Goal: Transaction & Acquisition: Purchase product/service

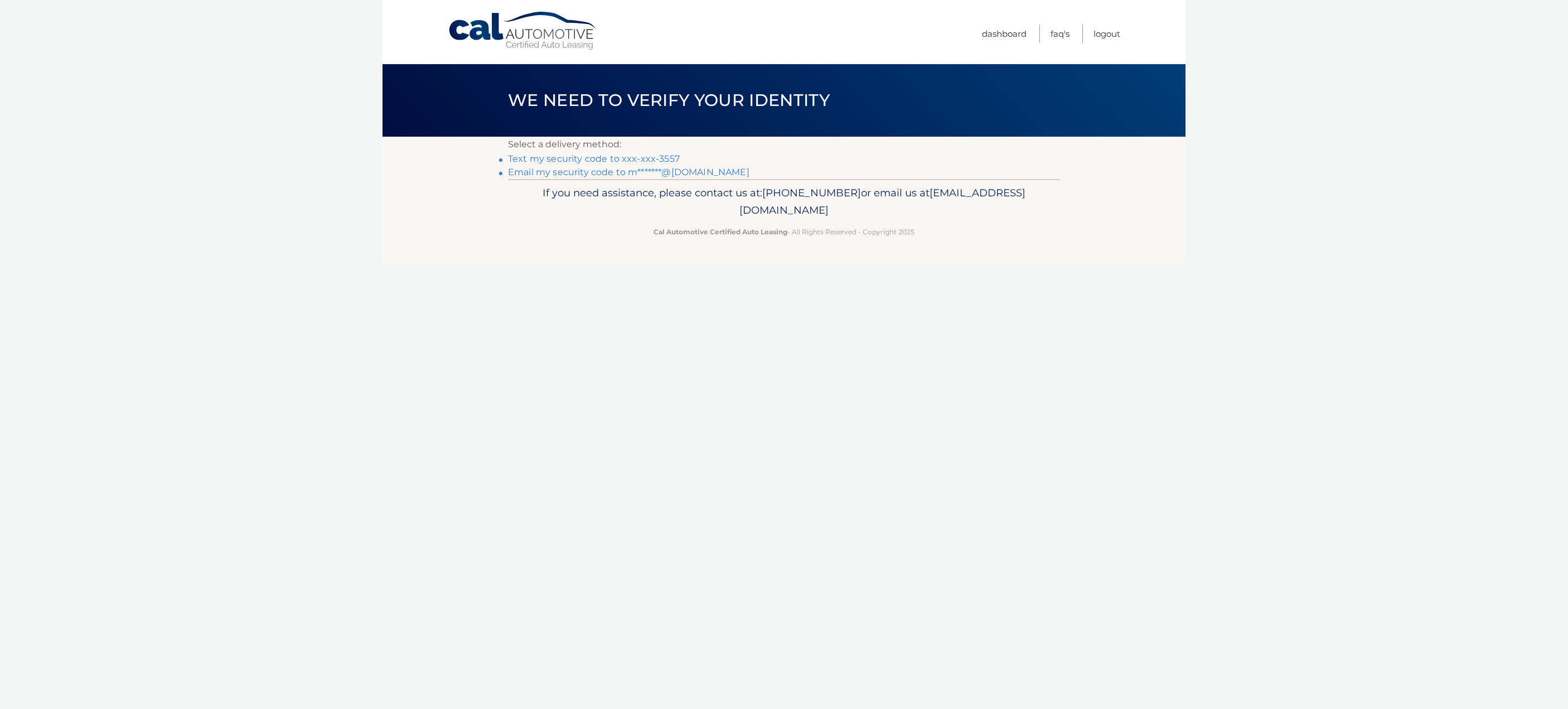
click at [568, 158] on link "Text my security code to xxx-xxx-3557" at bounding box center [594, 158] width 172 height 10
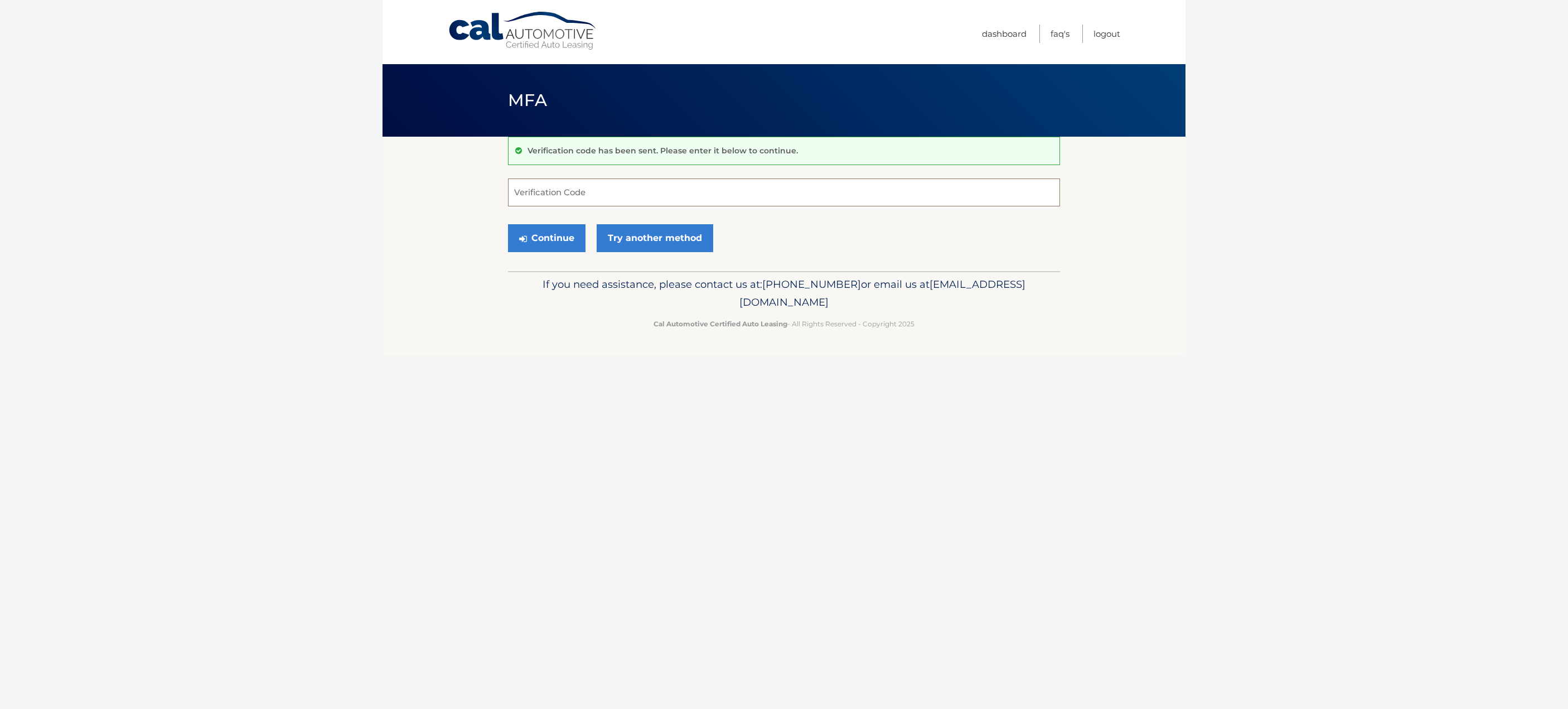
click at [559, 196] on input "Verification Code" at bounding box center [784, 192] width 552 height 28
type input "032921"
click at [527, 242] on button "Continue" at bounding box center [547, 238] width 77 height 28
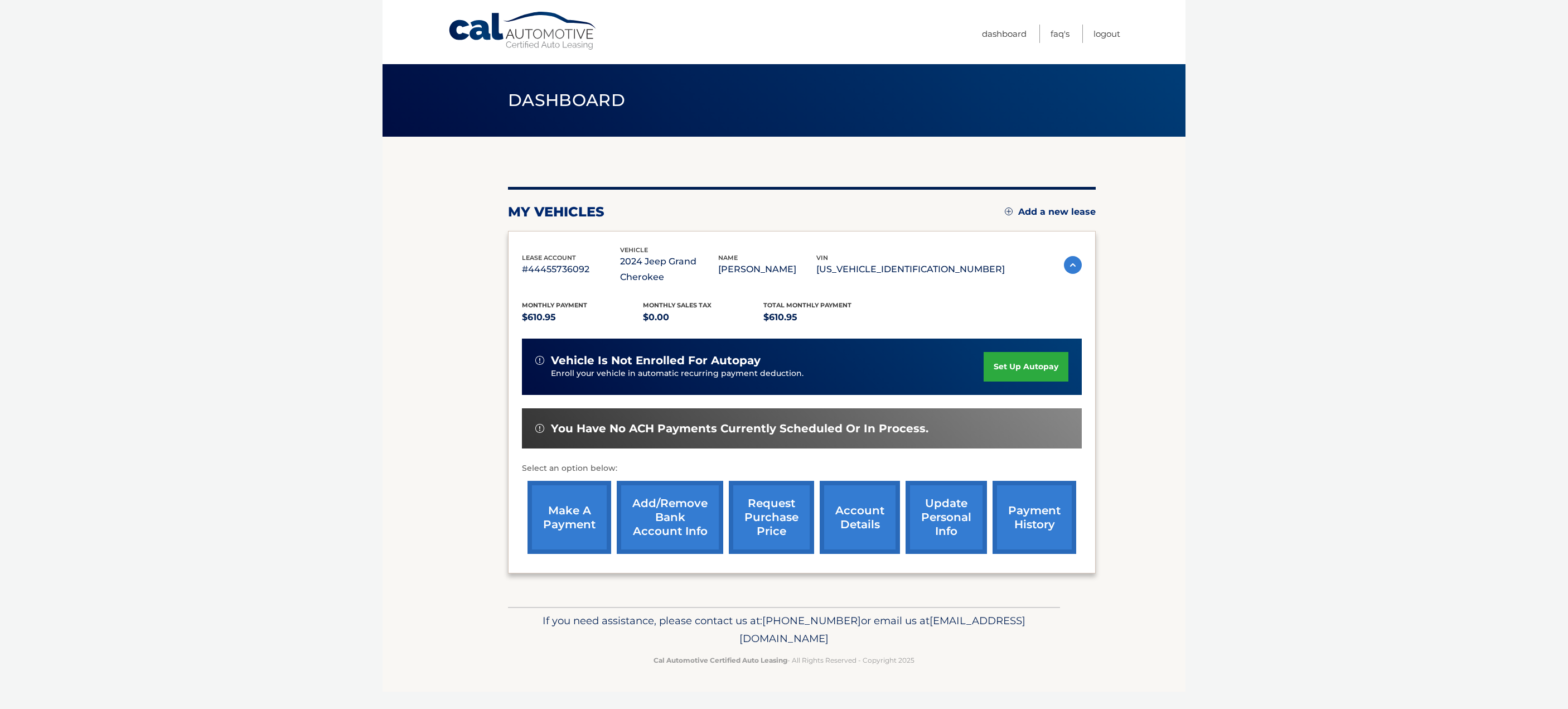
click at [574, 502] on link "make a payment" at bounding box center [569, 518] width 83 height 73
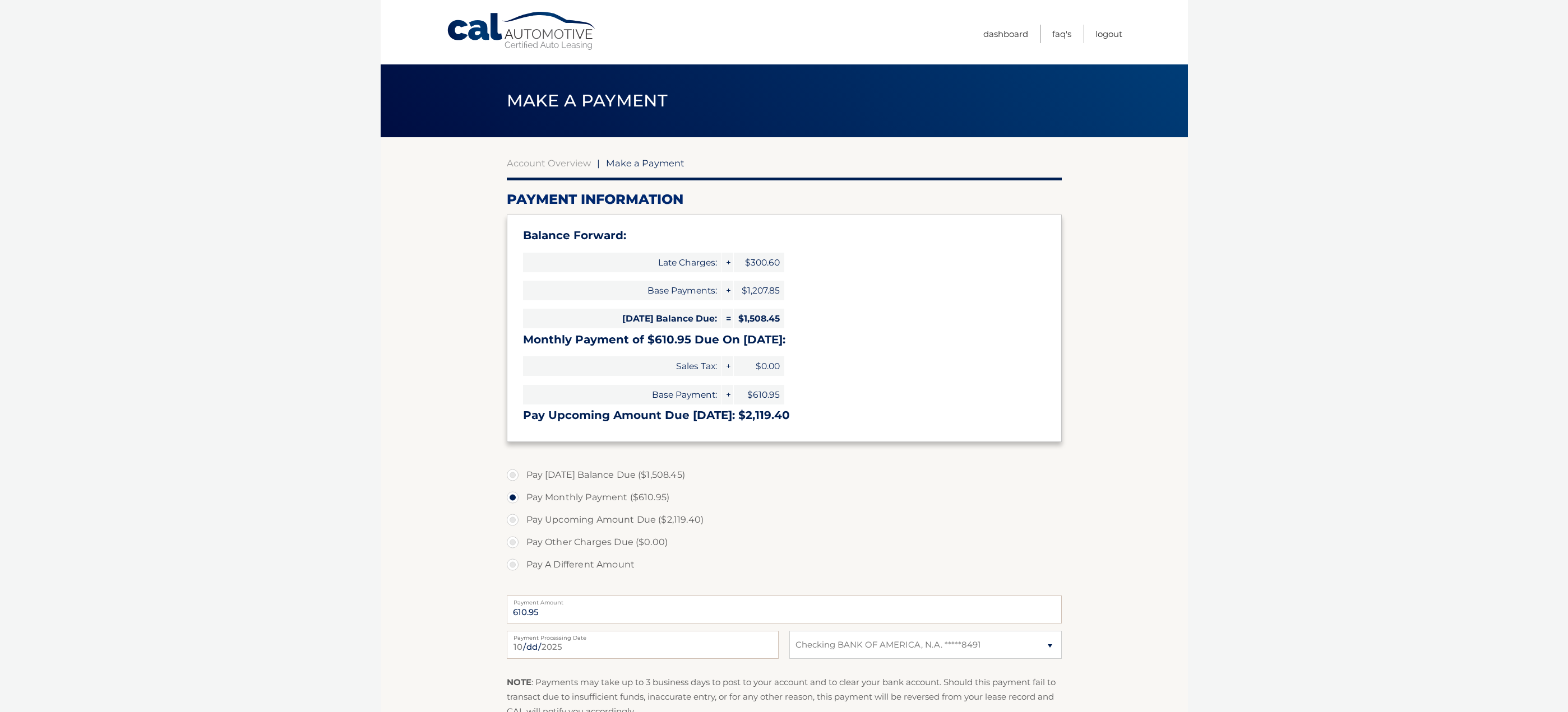
select select "ZjU0NjU0ZjAtYTQwYy00YmZjLWJkNWItOTBhMjZmM2RhODdj"
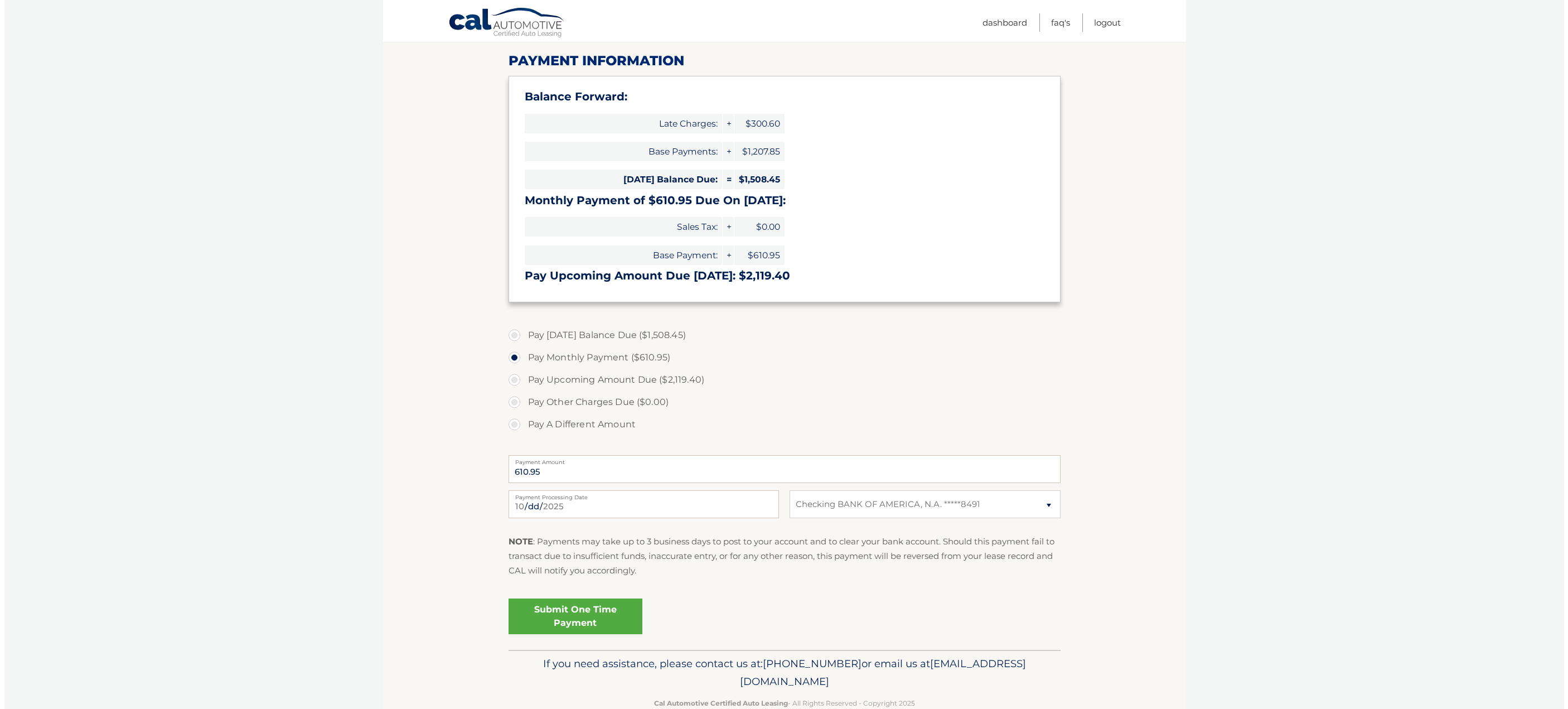
scroll to position [163, 0]
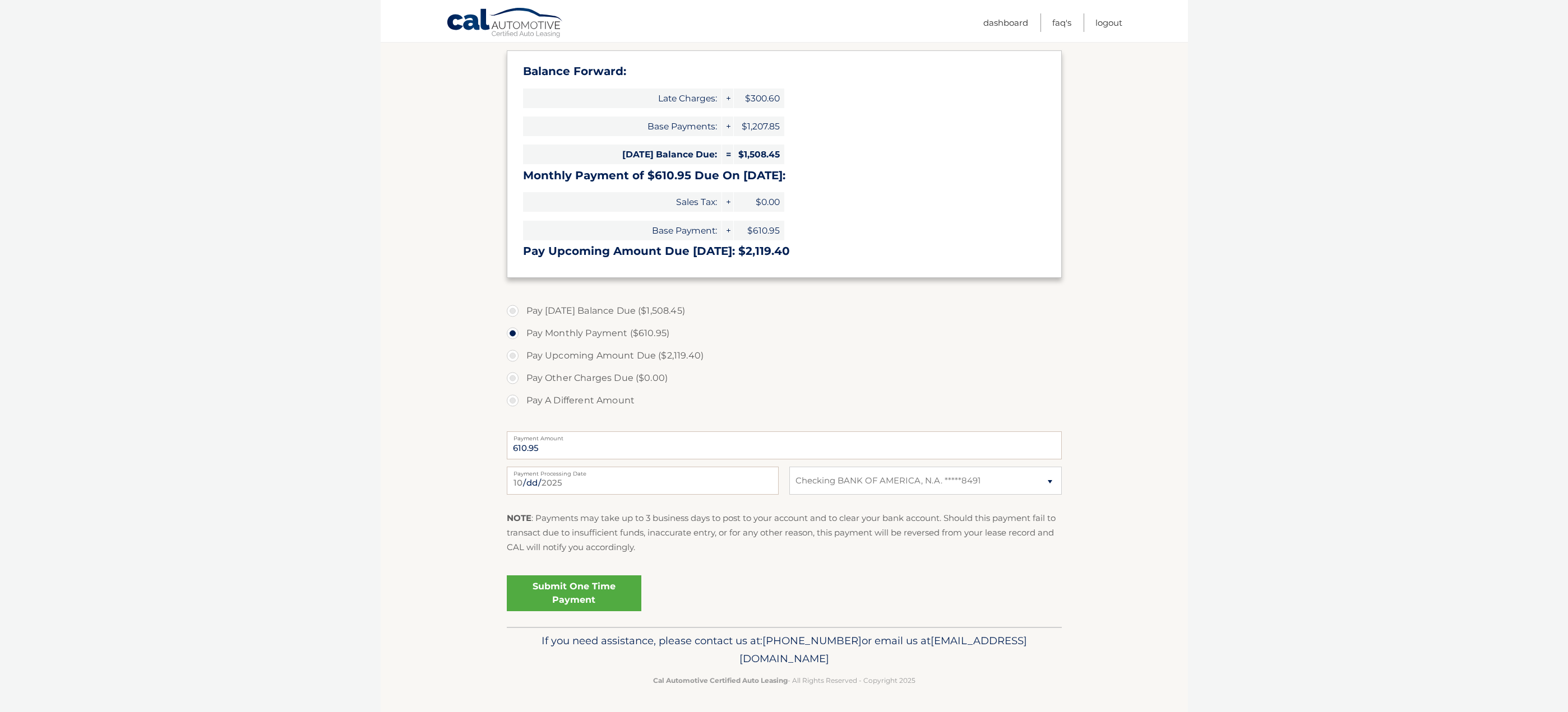
click at [553, 587] on link "Submit One Time Payment" at bounding box center [574, 593] width 135 height 36
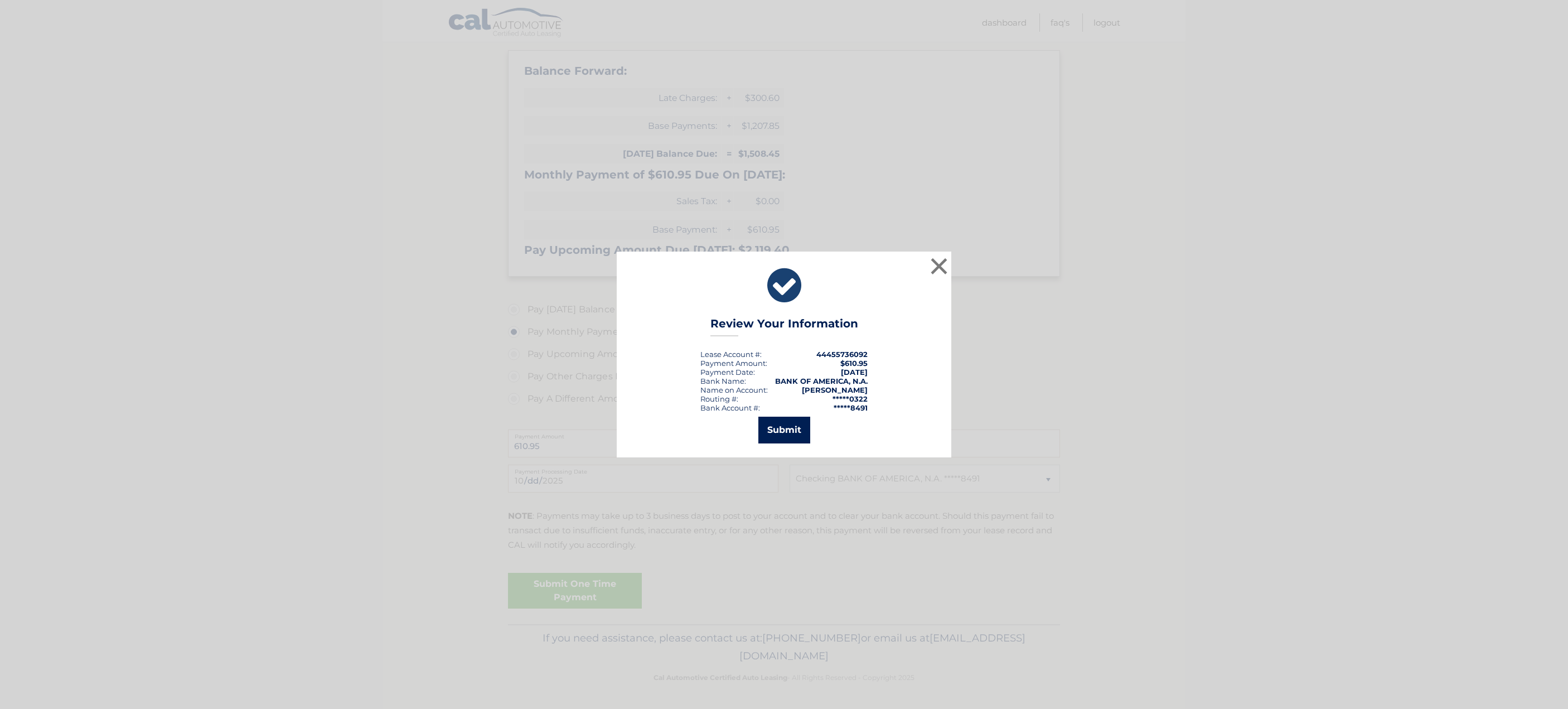
click at [779, 424] on button "Submit" at bounding box center [784, 430] width 52 height 27
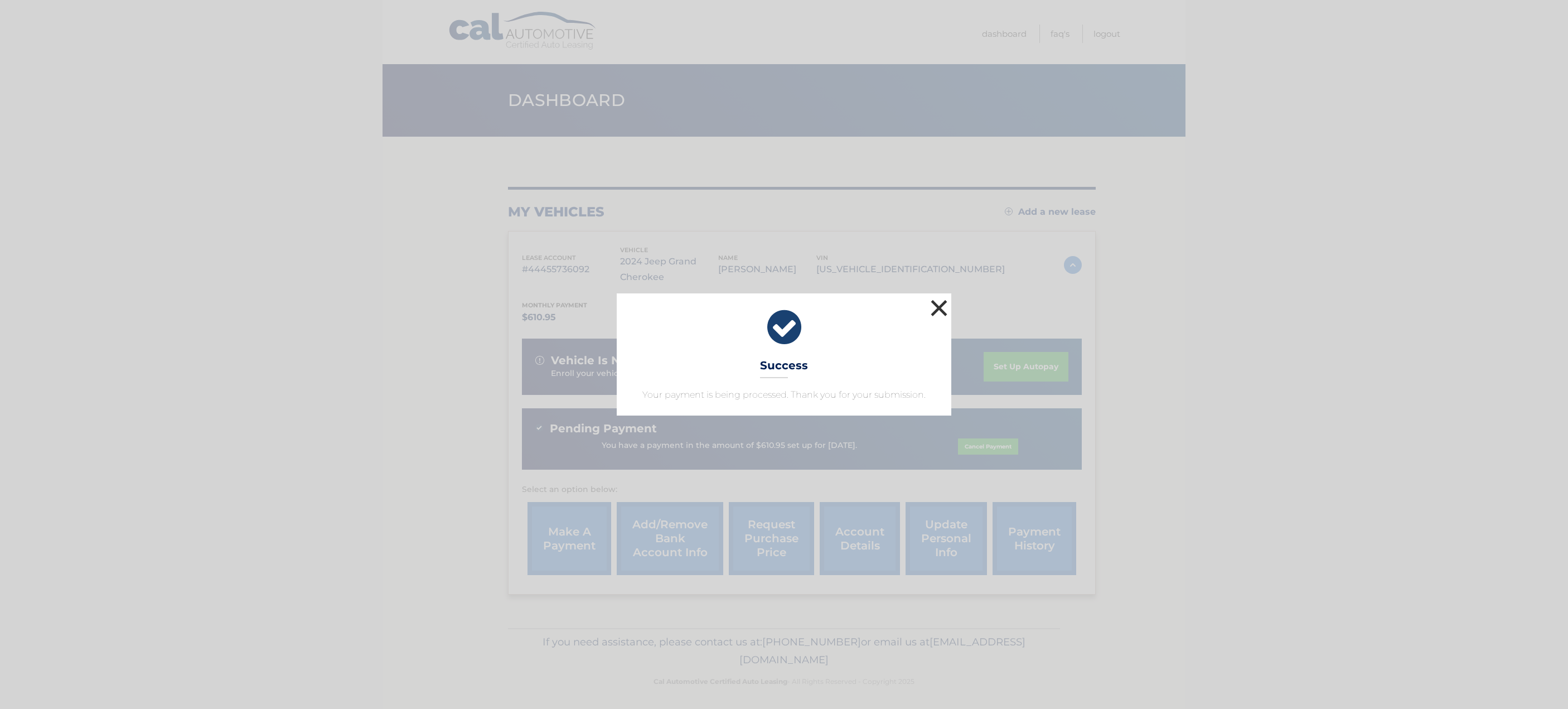
click at [943, 309] on button "×" at bounding box center [939, 308] width 23 height 23
